Goal: Transaction & Acquisition: Book appointment/travel/reservation

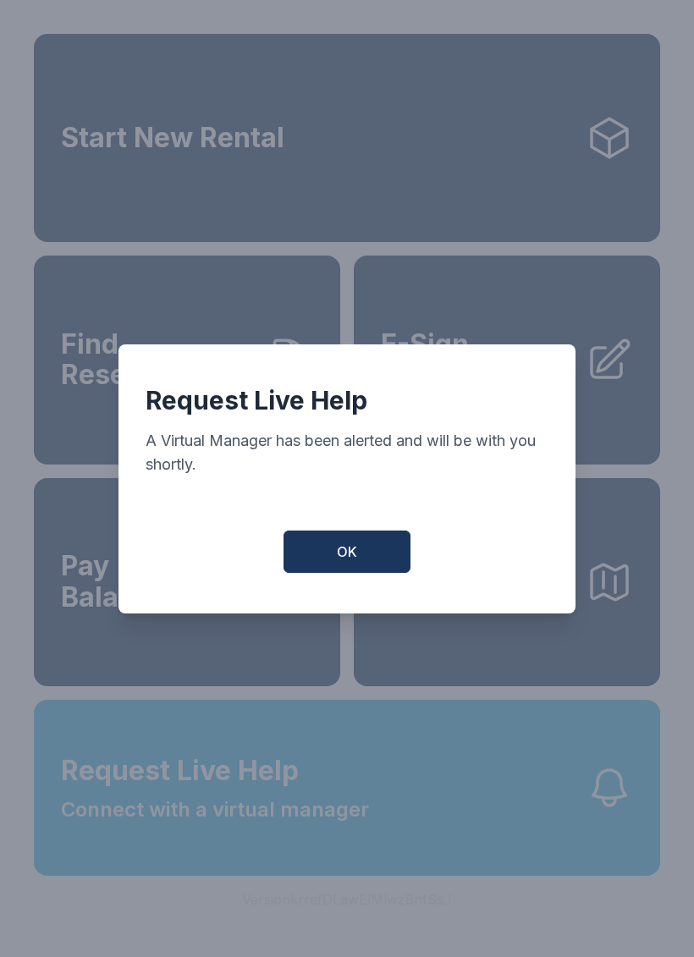
click at [380, 567] on button "OK" at bounding box center [346, 551] width 127 height 42
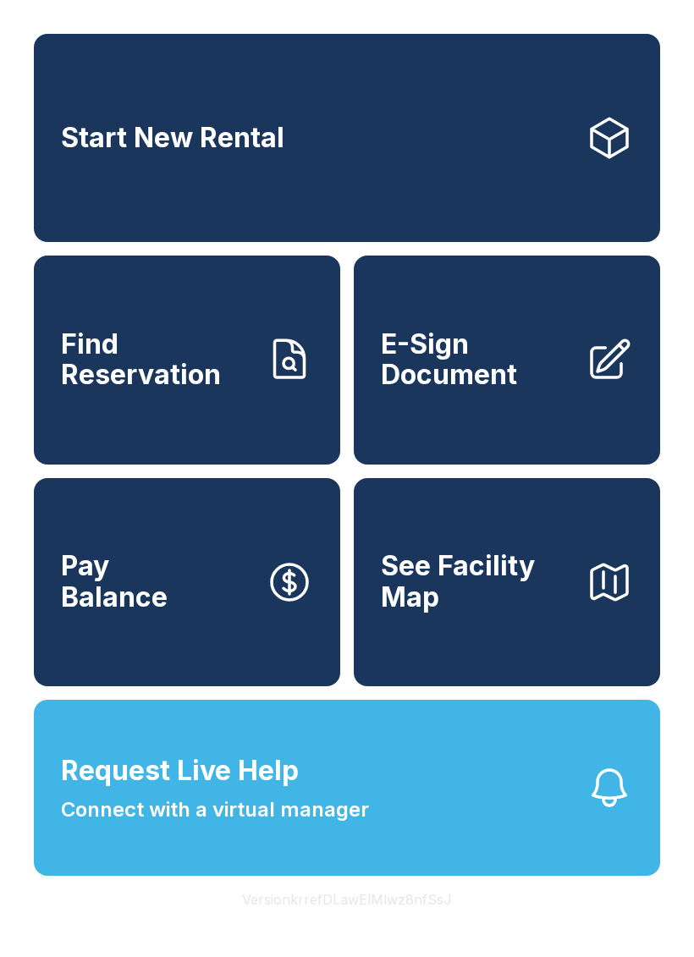
click at [616, 156] on icon at bounding box center [608, 137] width 47 height 47
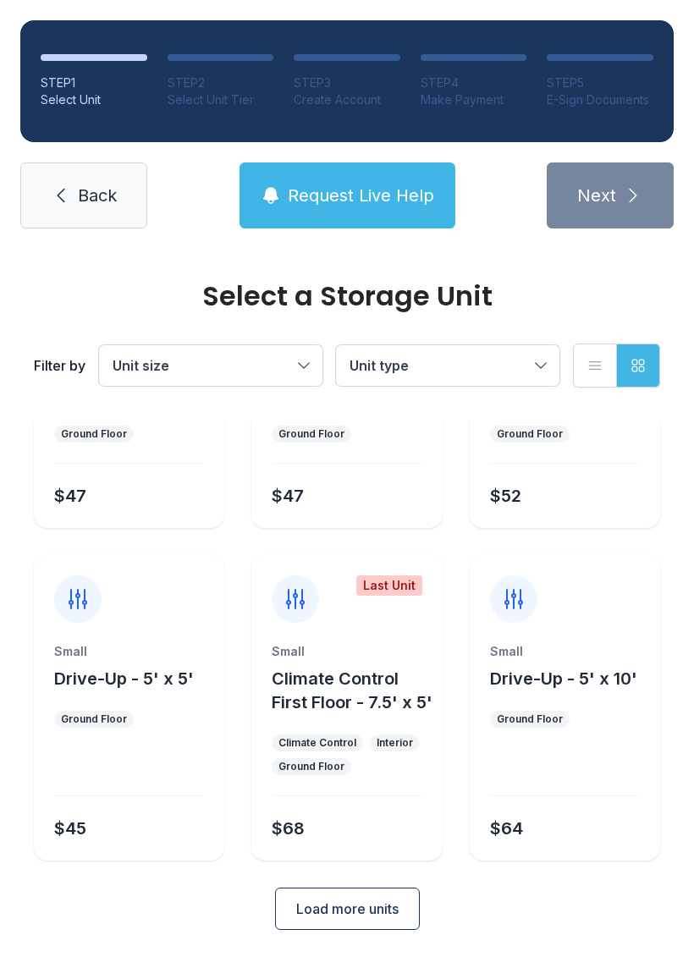
scroll to position [201, 0]
click at [284, 365] on span "Unit size" at bounding box center [202, 365] width 179 height 20
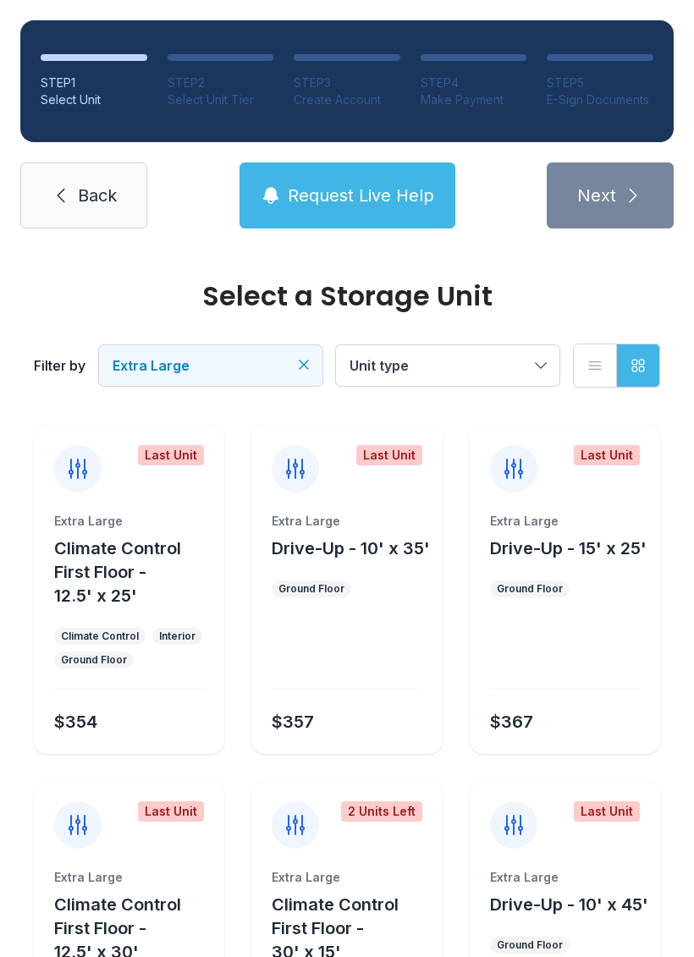
scroll to position [0, 0]
click at [301, 371] on icon "Clear filters" at bounding box center [303, 364] width 17 height 17
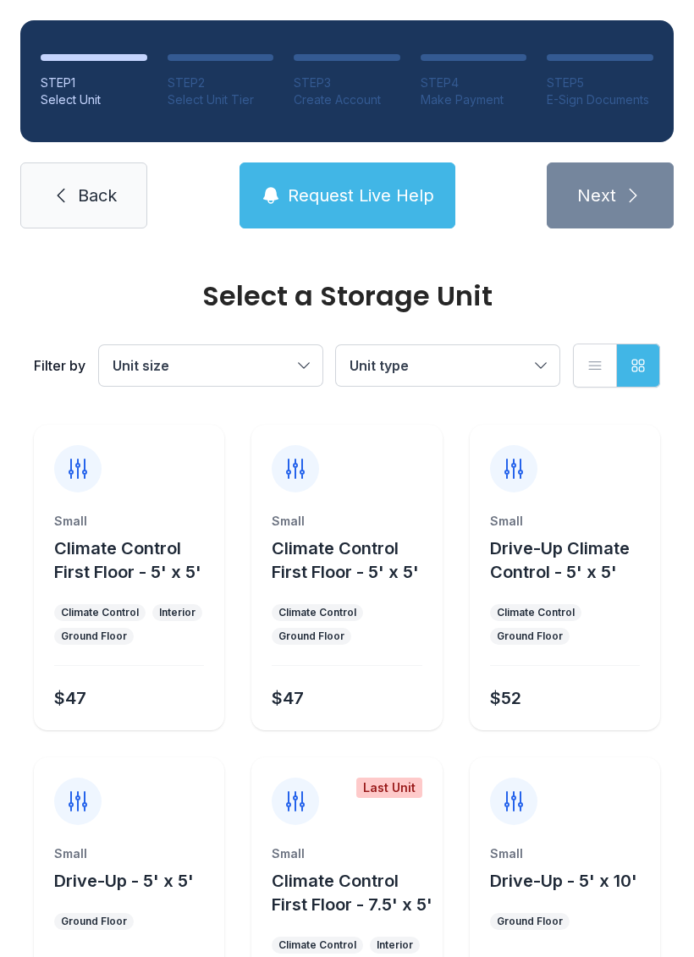
click at [302, 356] on button "Unit size" at bounding box center [210, 365] width 223 height 41
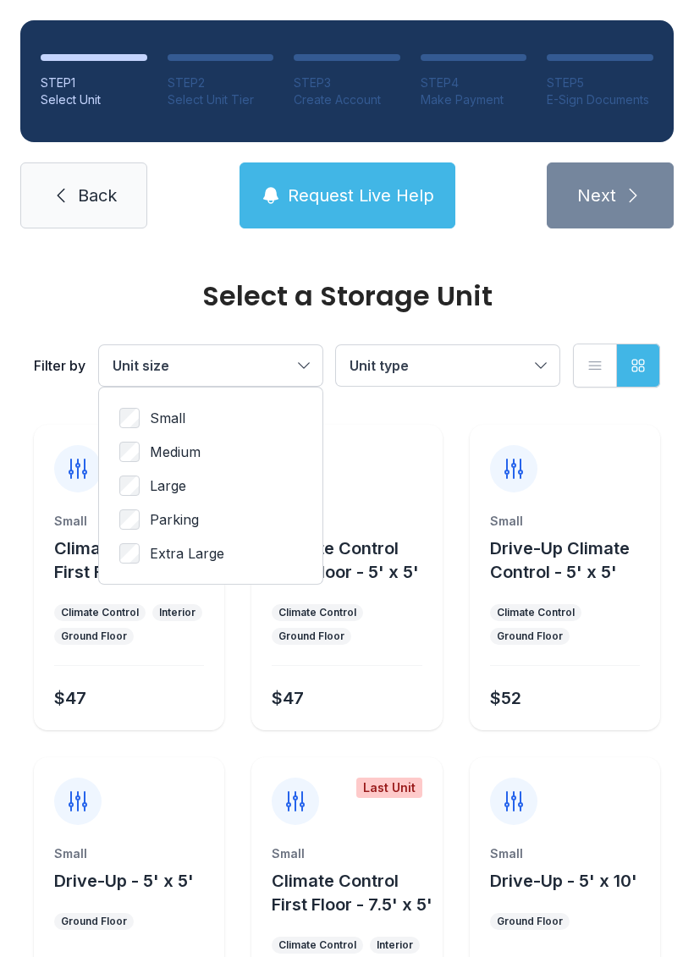
click at [250, 489] on label "Large" at bounding box center [210, 485] width 183 height 20
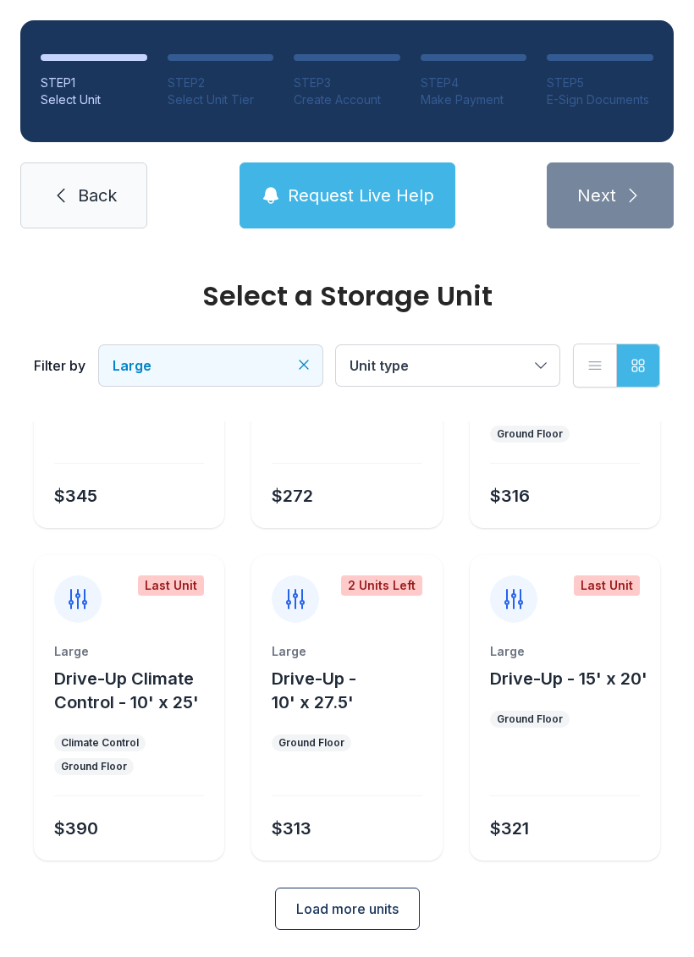
scroll to position [225, 0]
click at [399, 769] on div "Large Drive-Up - 10' x 27.5' Ground Floor $313" at bounding box center [346, 752] width 190 height 217
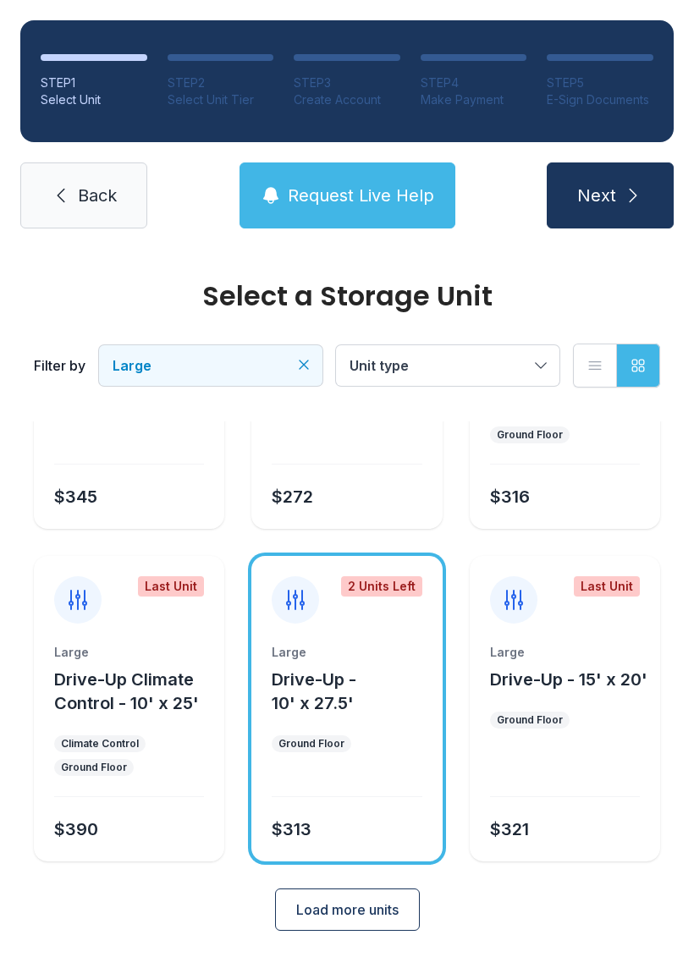
click at [382, 775] on div at bounding box center [347, 784] width 150 height 25
click at [640, 200] on icon "submit" at bounding box center [633, 195] width 20 height 20
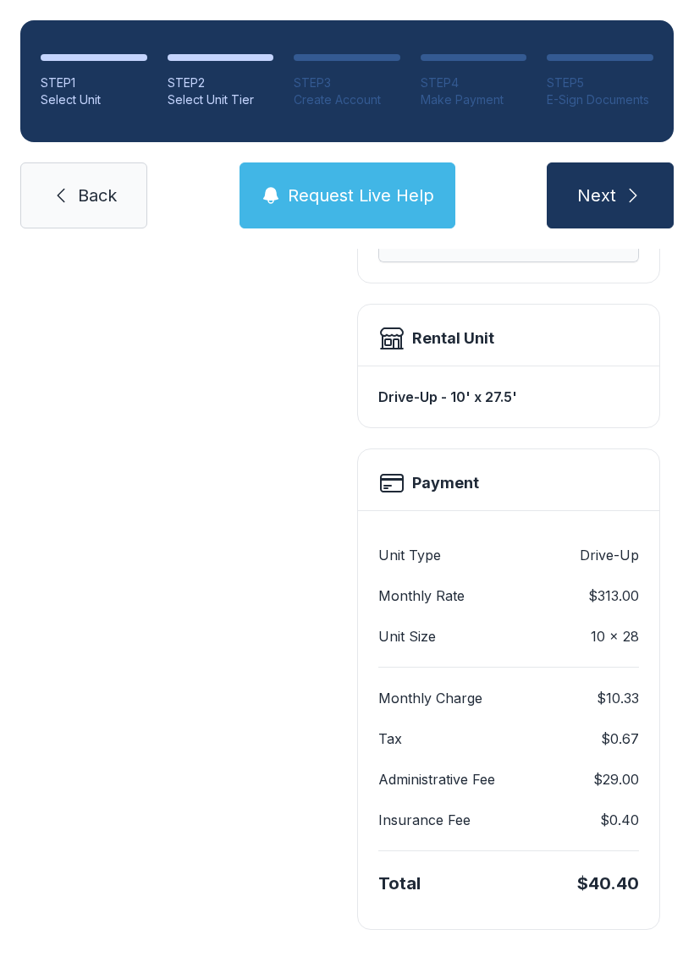
scroll to position [407, 0]
click at [613, 190] on span "Next" at bounding box center [596, 196] width 39 height 24
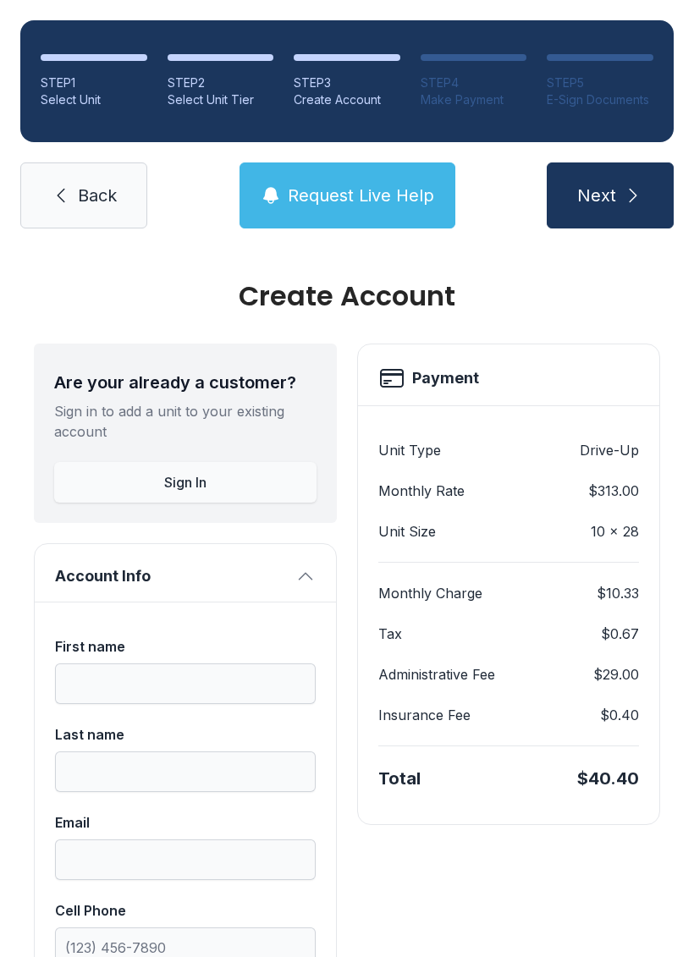
click at [591, 199] on span "Next" at bounding box center [596, 196] width 39 height 24
